Goal: Task Accomplishment & Management: Manage account settings

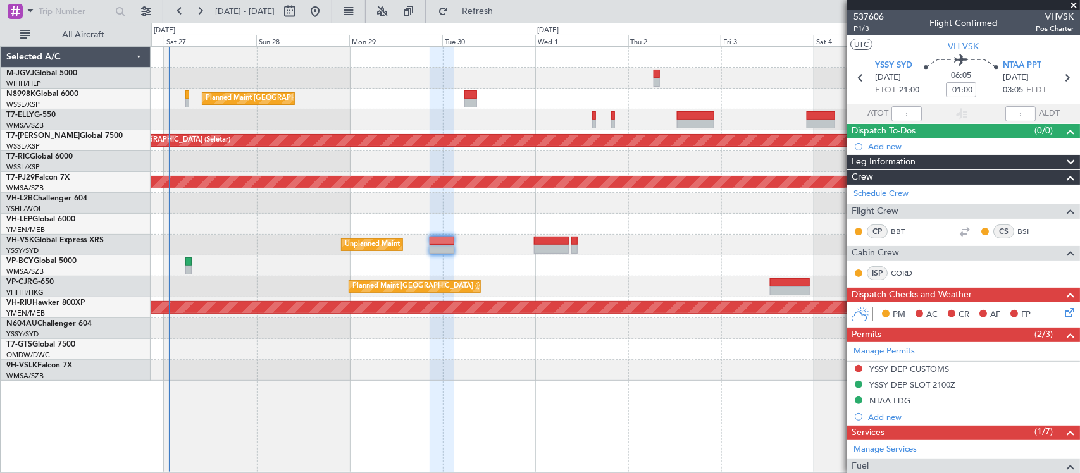
click at [441, 194] on div at bounding box center [615, 203] width 929 height 21
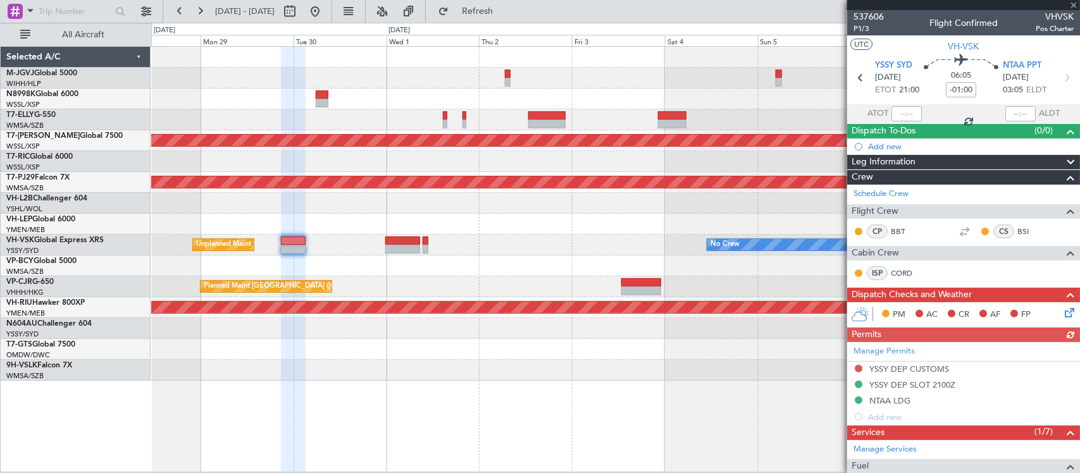
click at [491, 217] on div at bounding box center [615, 224] width 929 height 21
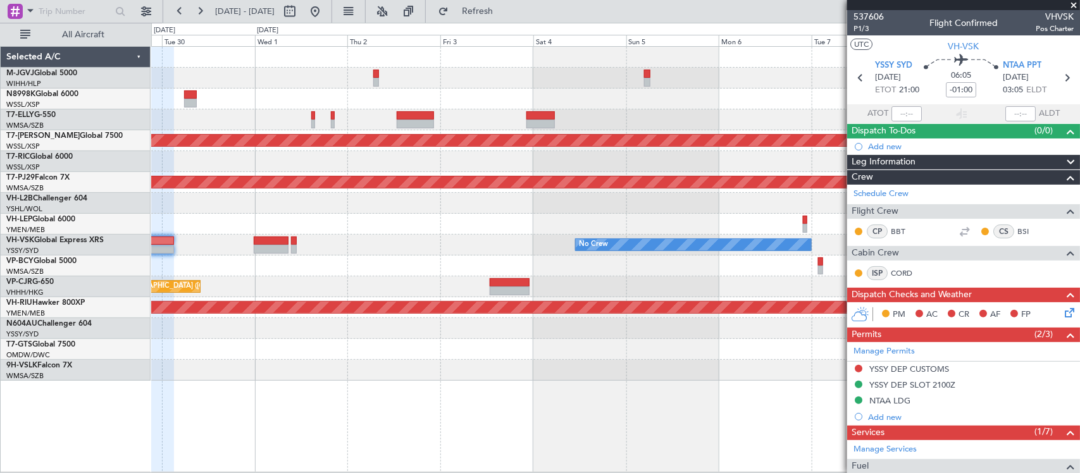
click at [566, 231] on div at bounding box center [615, 224] width 929 height 21
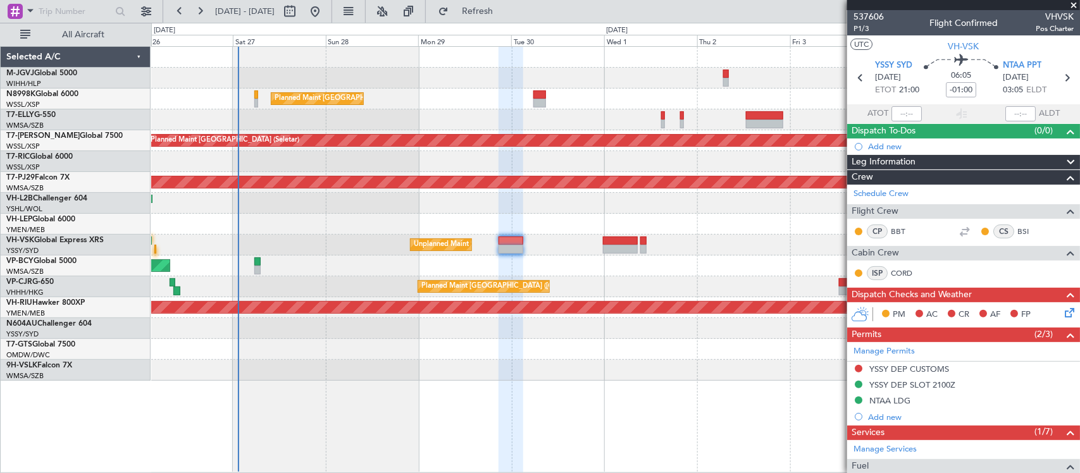
click at [712, 220] on div at bounding box center [615, 224] width 929 height 21
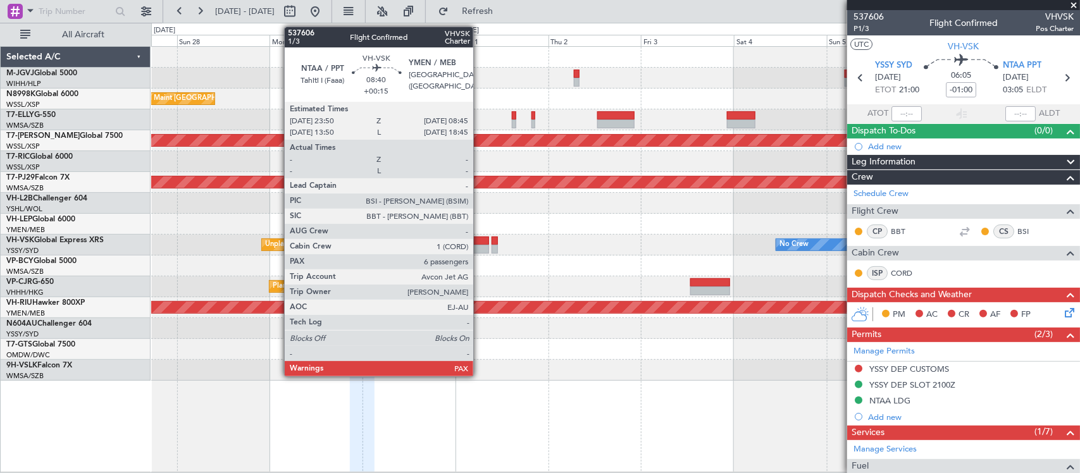
click at [480, 247] on div at bounding box center [471, 249] width 35 height 9
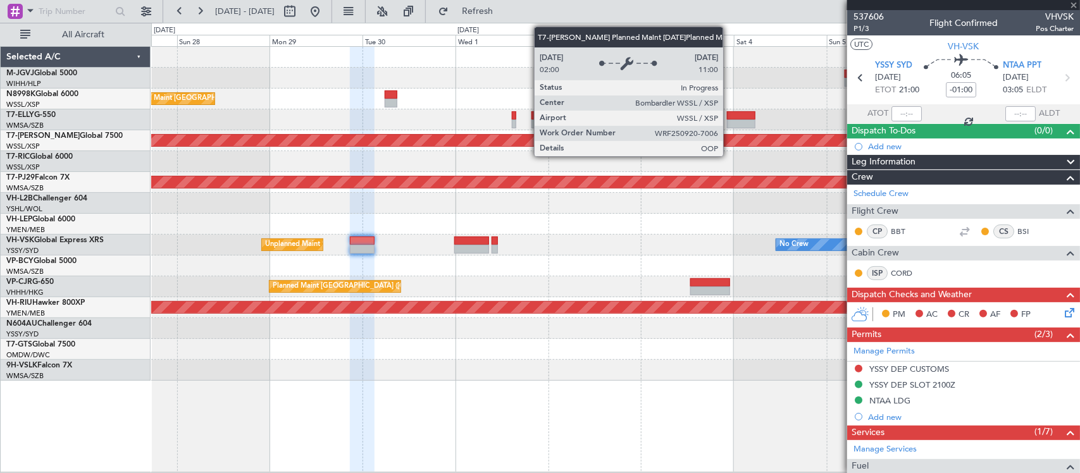
type input "+00:15"
type input "6"
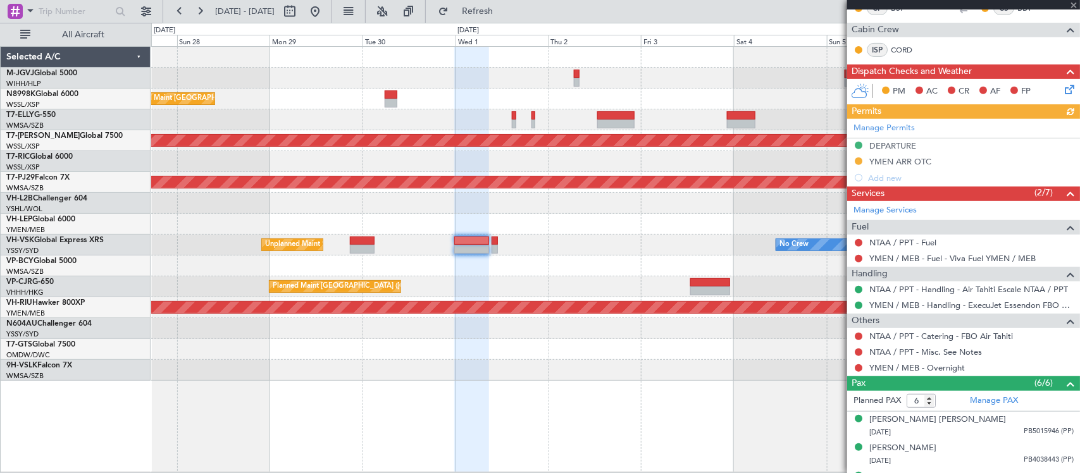
scroll to position [334, 0]
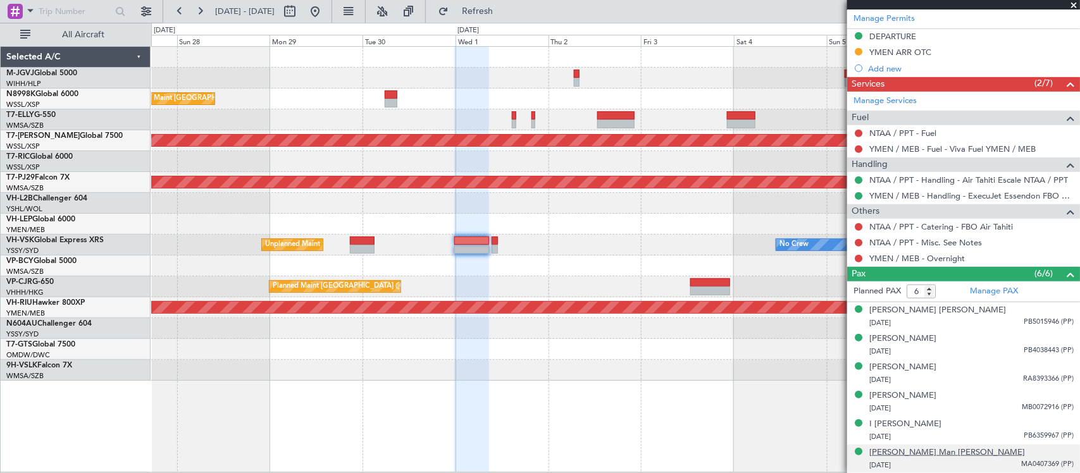
click at [920, 448] on div "[PERSON_NAME] Man [PERSON_NAME]" at bounding box center [948, 453] width 156 height 13
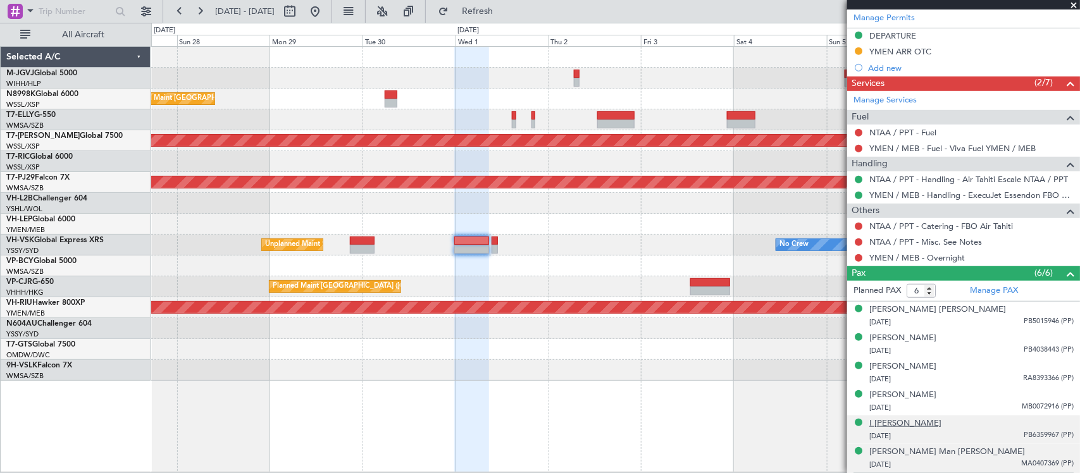
click at [896, 418] on div "I [PERSON_NAME]" at bounding box center [906, 424] width 72 height 13
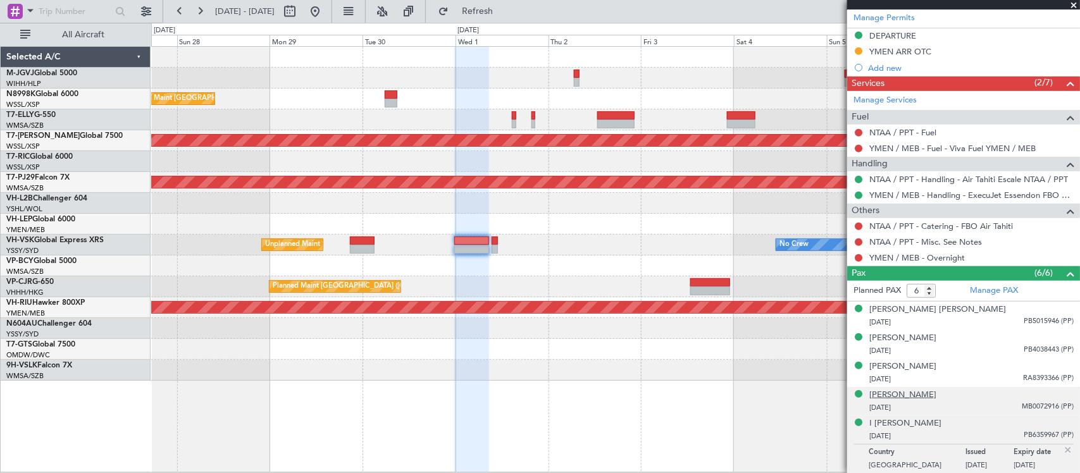
click at [922, 397] on div "[PERSON_NAME]" at bounding box center [903, 395] width 67 height 13
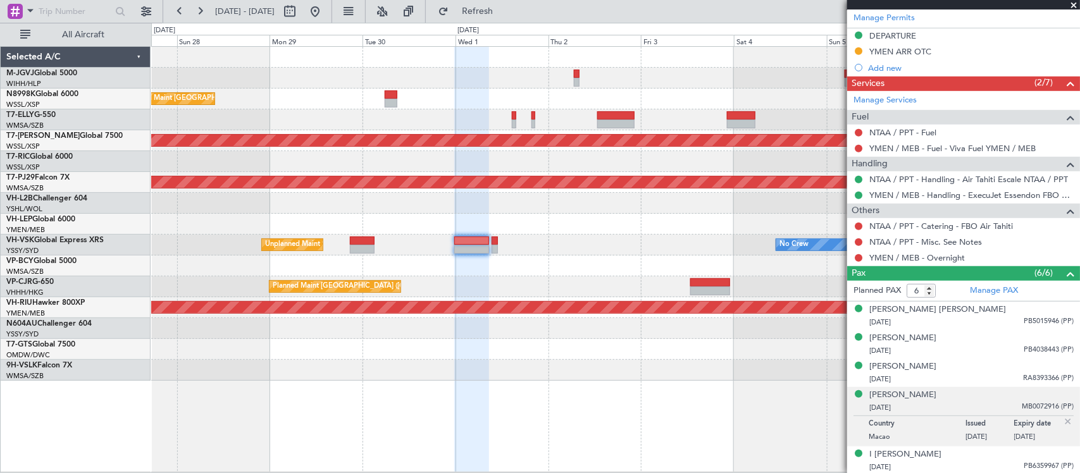
click at [1063, 418] on img at bounding box center [1068, 421] width 11 height 11
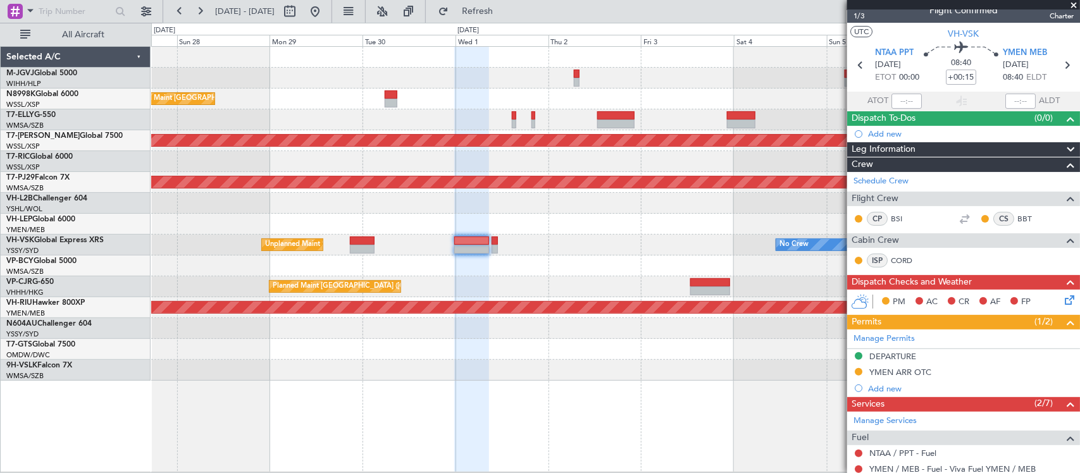
scroll to position [0, 0]
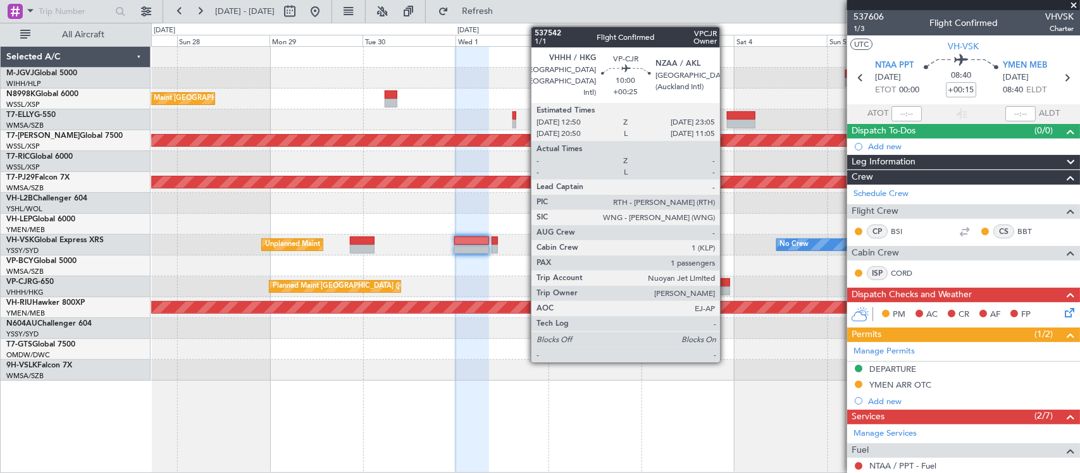
click at [727, 289] on div at bounding box center [711, 291] width 40 height 9
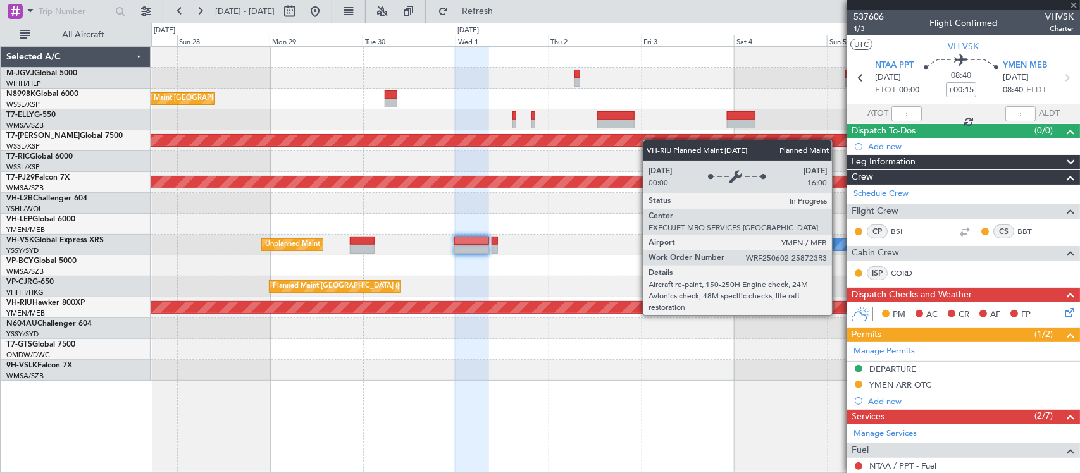
type input "+00:25"
type input "1"
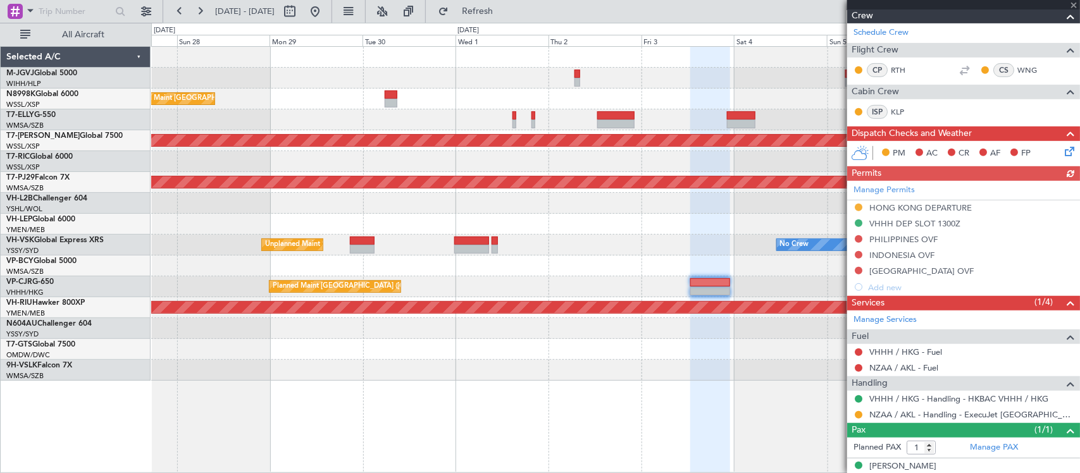
scroll to position [271, 0]
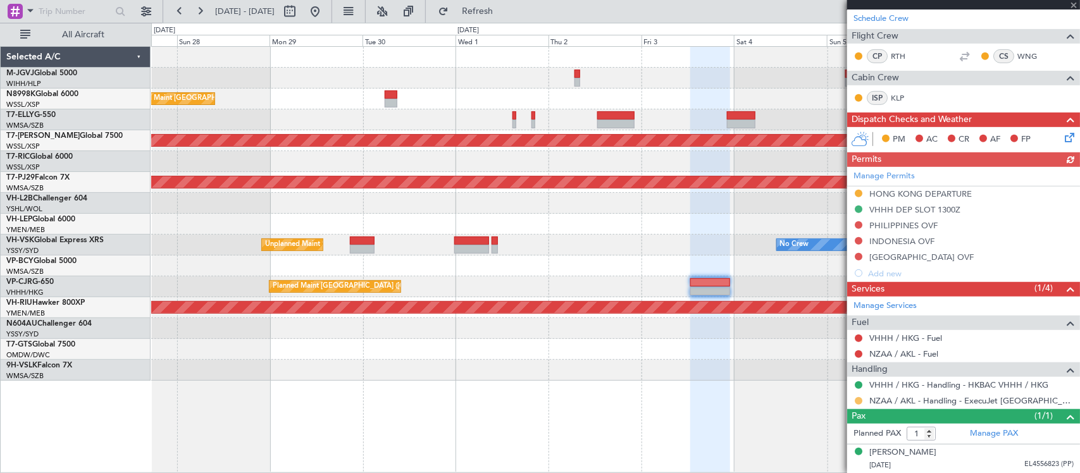
click at [856, 403] on button at bounding box center [859, 401] width 8 height 8
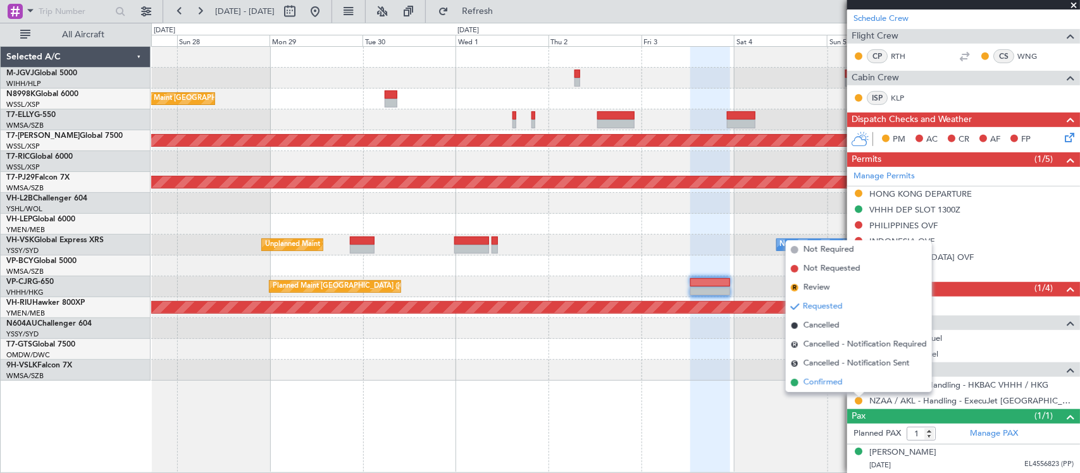
click at [858, 378] on li "Confirmed" at bounding box center [859, 382] width 146 height 19
